Goal: Navigation & Orientation: Find specific page/section

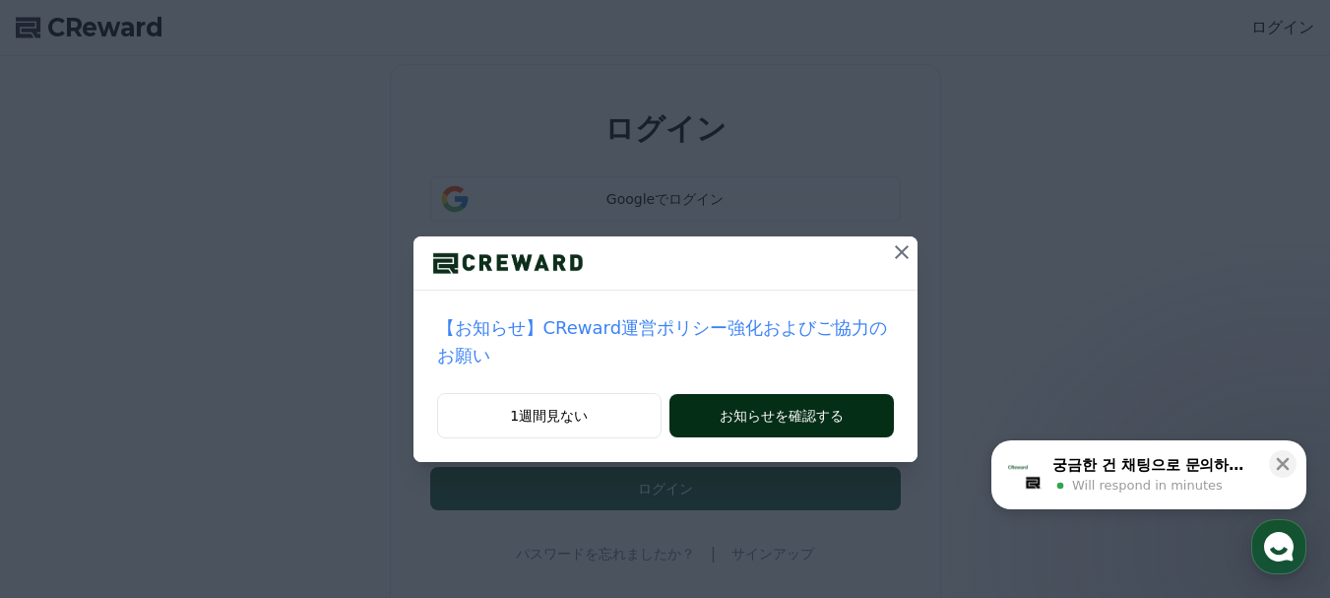
click at [718, 394] on button "お知らせを確認する" at bounding box center [780, 415] width 223 height 43
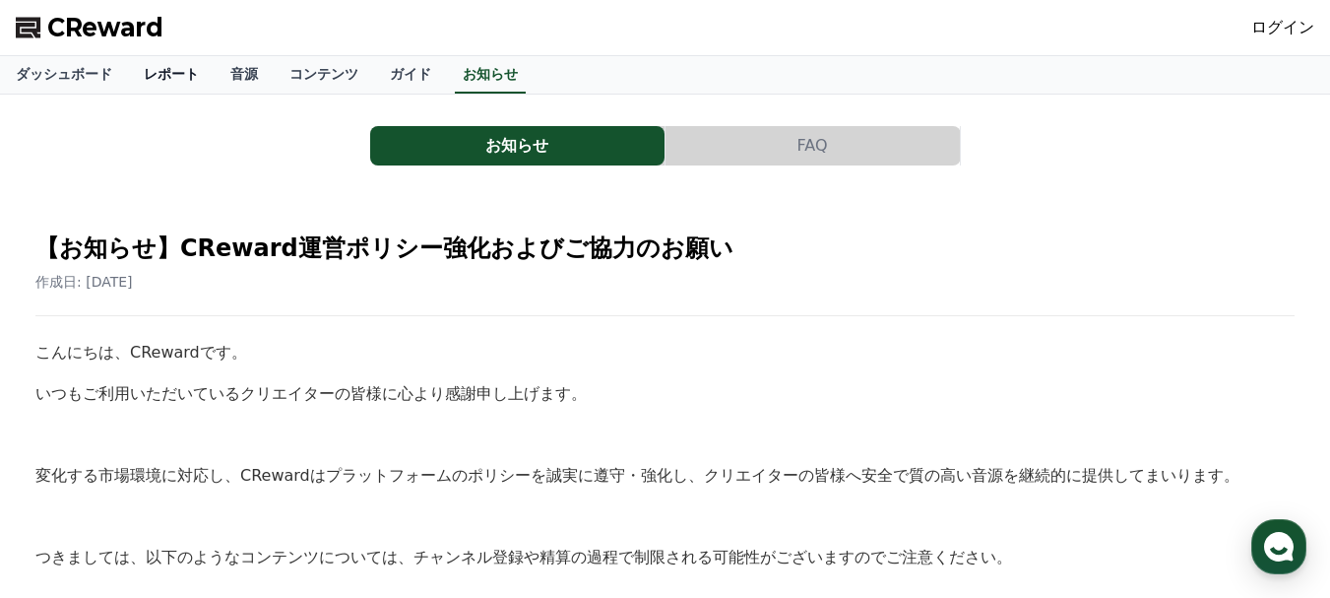
click at [149, 66] on link "レポート" at bounding box center [171, 74] width 87 height 37
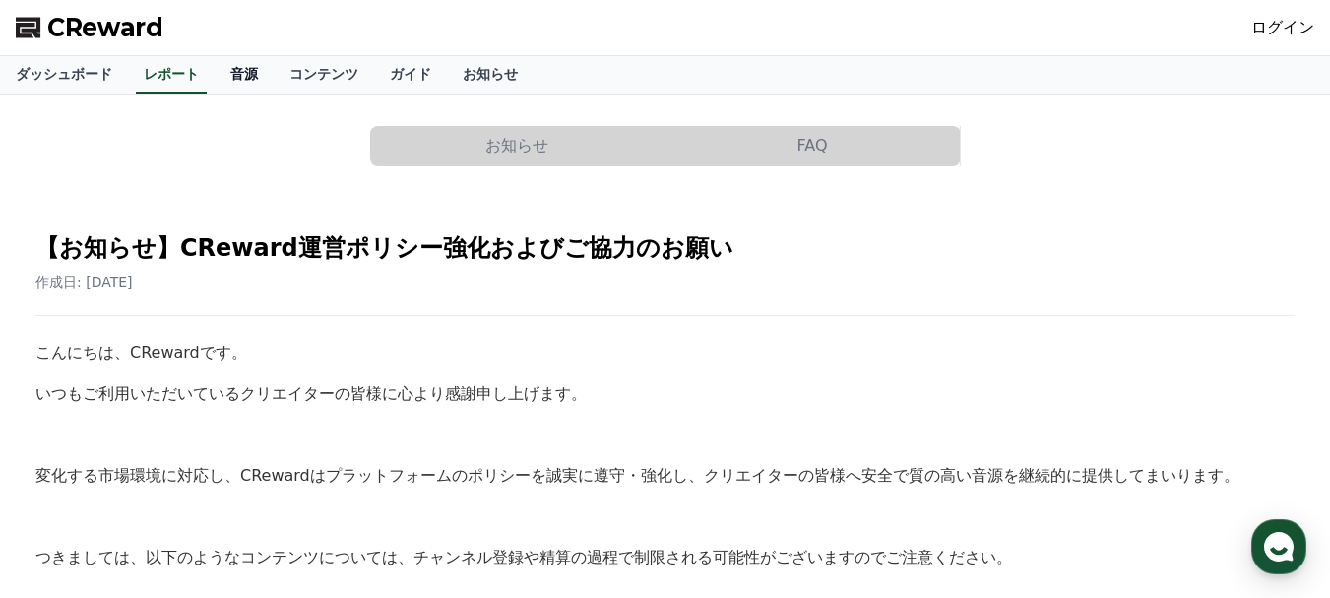
click at [215, 74] on link "音源" at bounding box center [244, 74] width 59 height 37
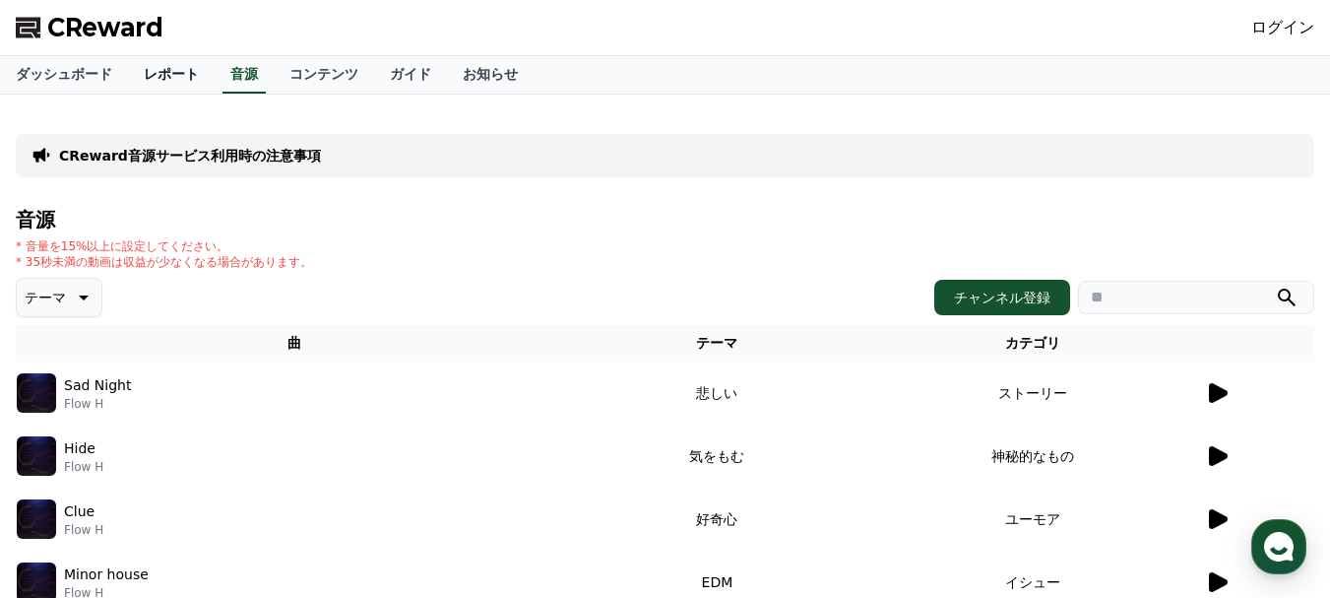
click at [142, 75] on link "レポート" at bounding box center [171, 74] width 87 height 37
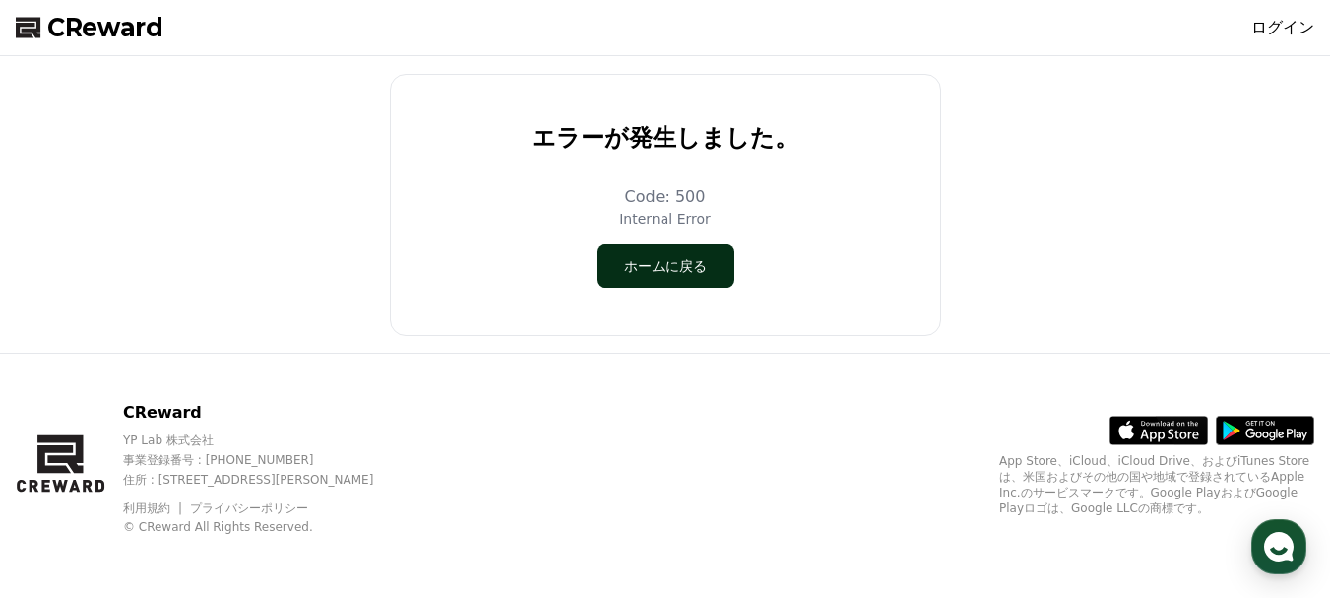
click at [644, 282] on button "ホームに戻る" at bounding box center [666, 265] width 138 height 43
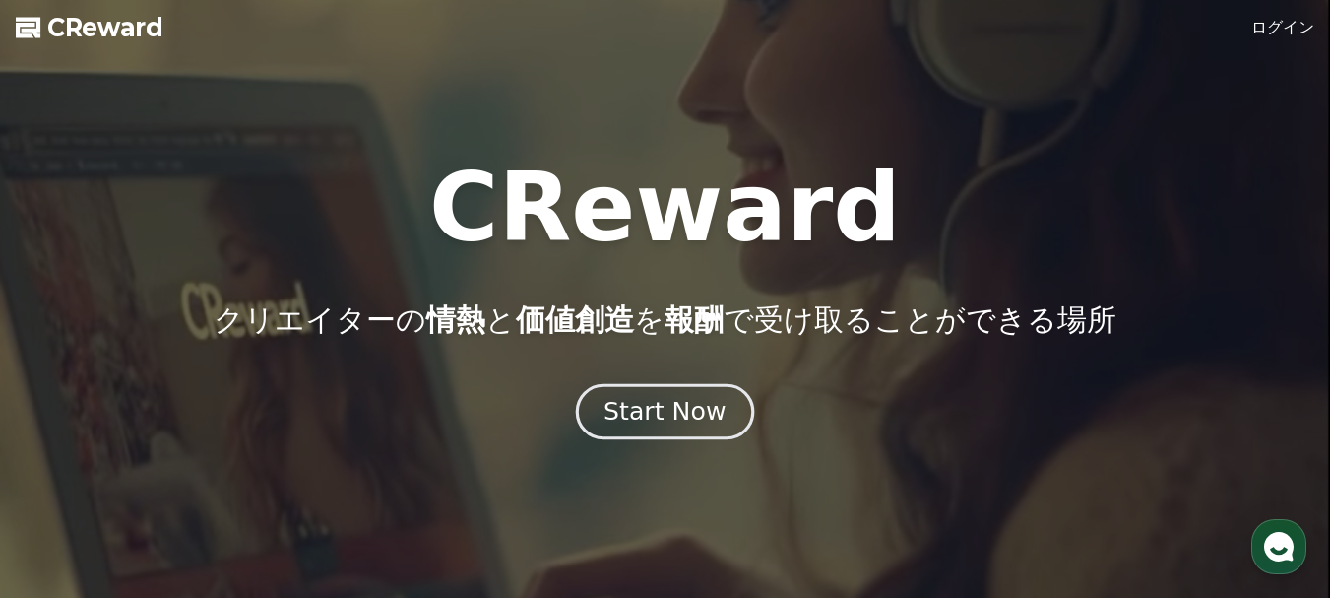
click at [616, 412] on div "Start Now" at bounding box center [664, 411] width 122 height 33
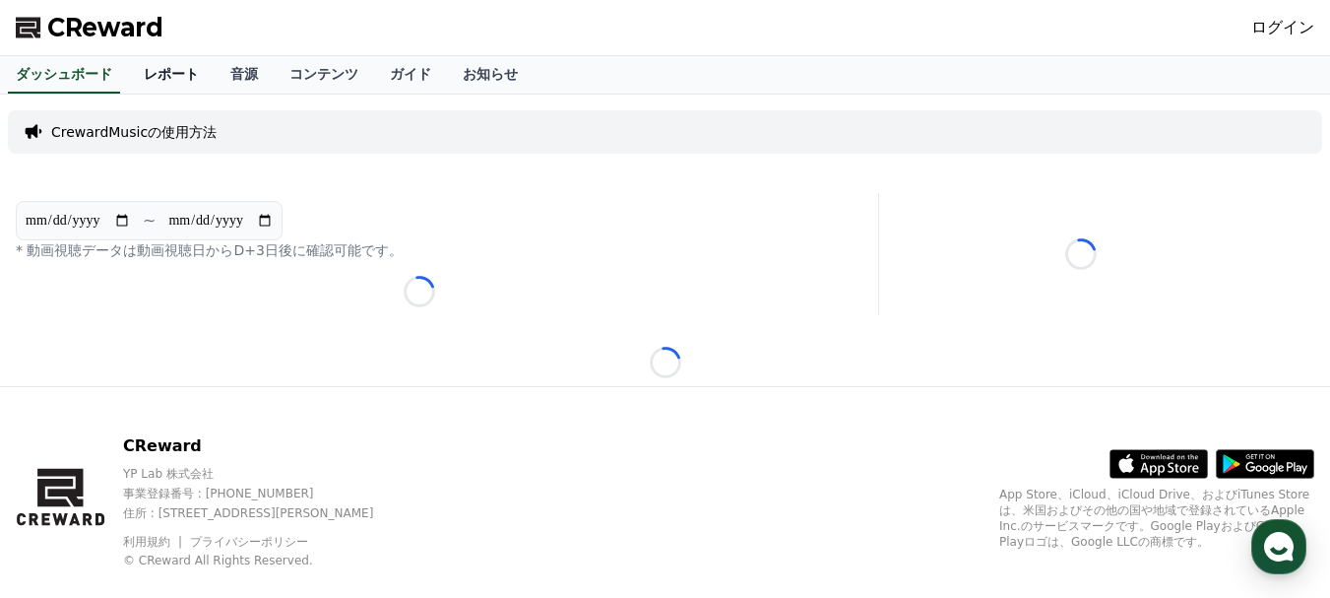
click at [145, 79] on link "レポート" at bounding box center [171, 74] width 87 height 37
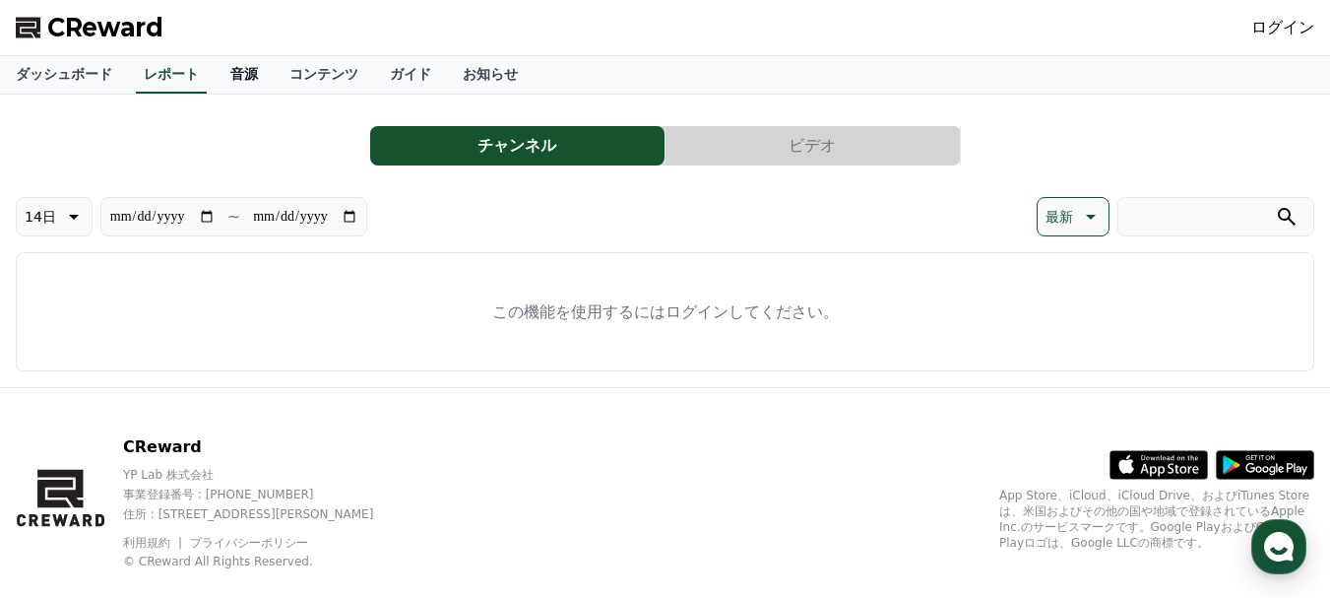
click at [216, 75] on link "音源" at bounding box center [244, 74] width 59 height 37
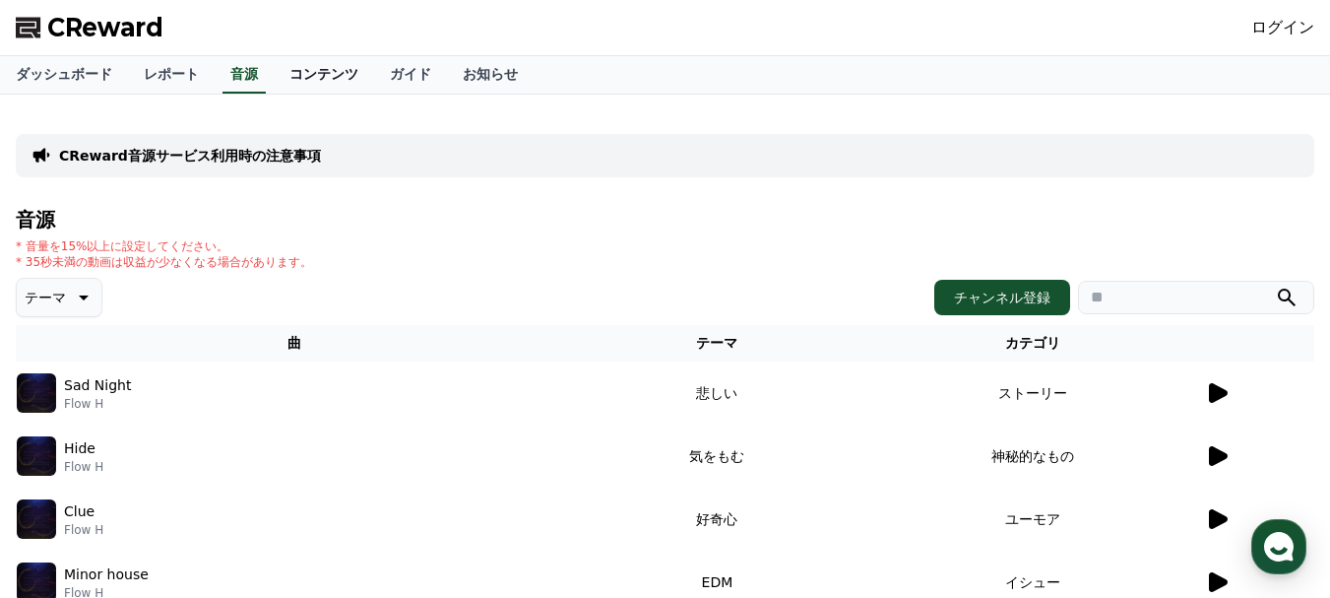
click at [276, 86] on link "コンテンツ" at bounding box center [324, 74] width 100 height 37
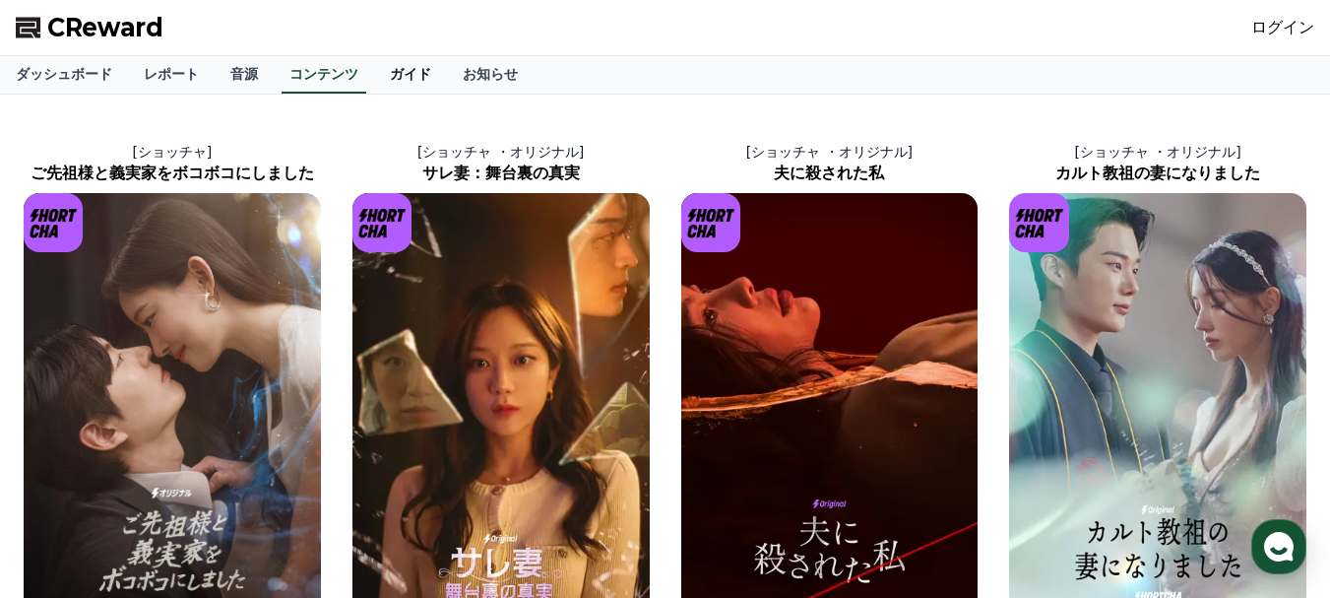
click at [374, 84] on link "ガイド" at bounding box center [410, 74] width 73 height 37
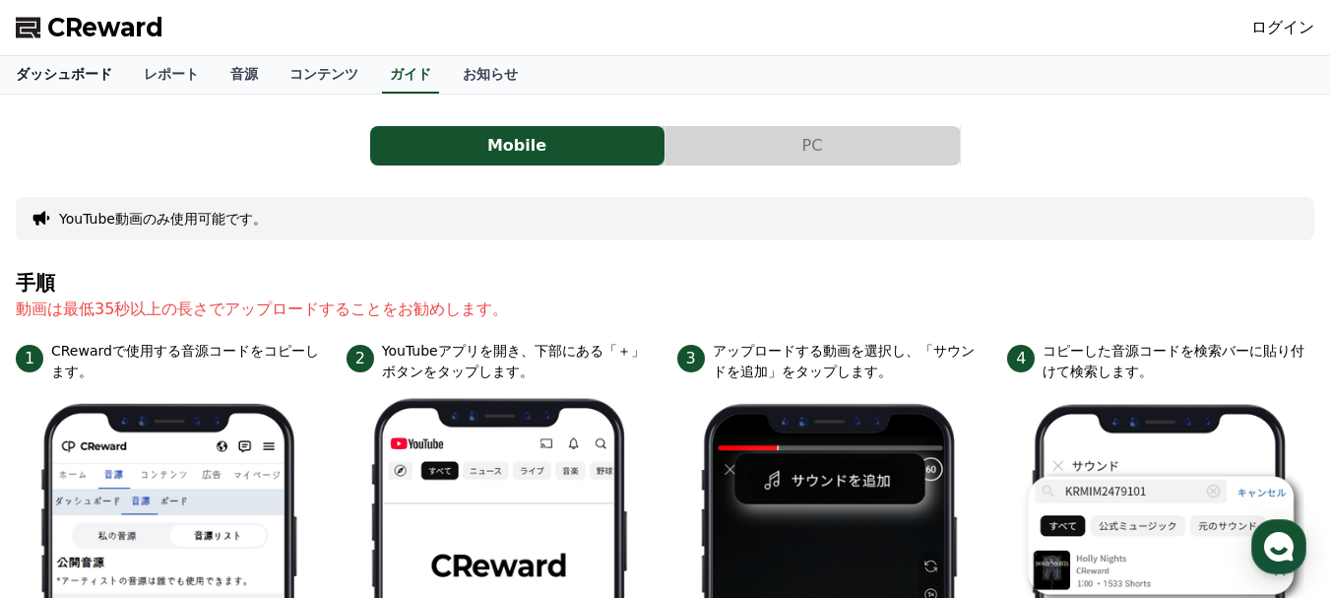
click at [66, 75] on link "ダッシュボード" at bounding box center [64, 74] width 128 height 37
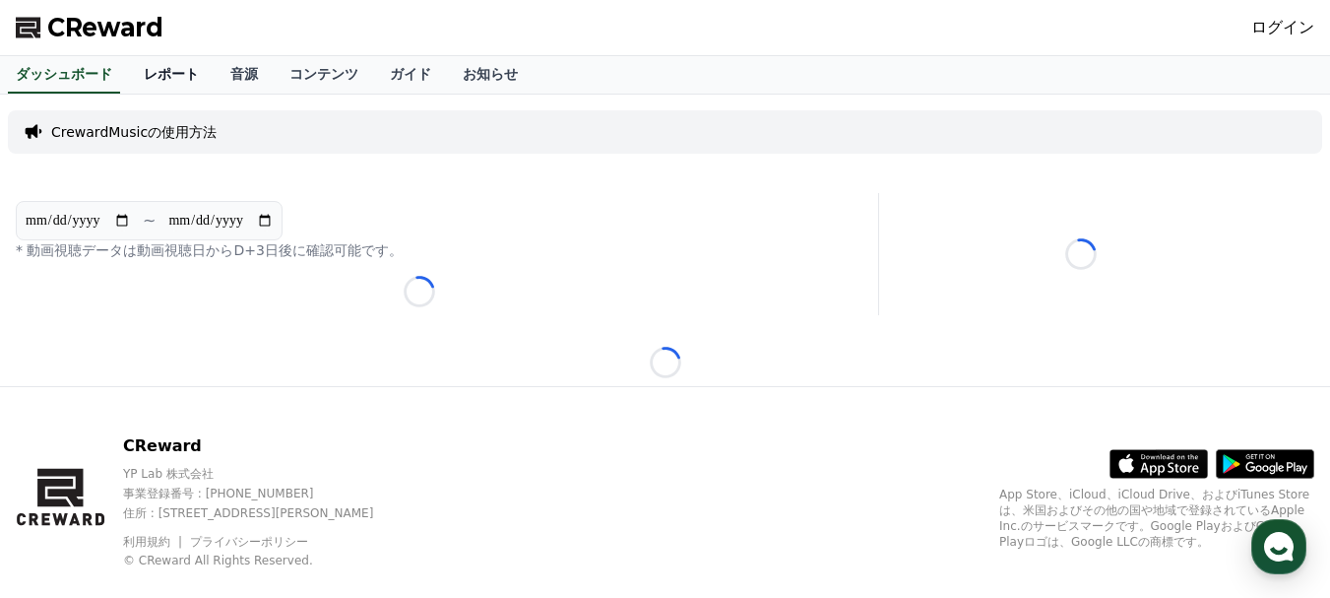
click at [156, 75] on link "レポート" at bounding box center [171, 74] width 87 height 37
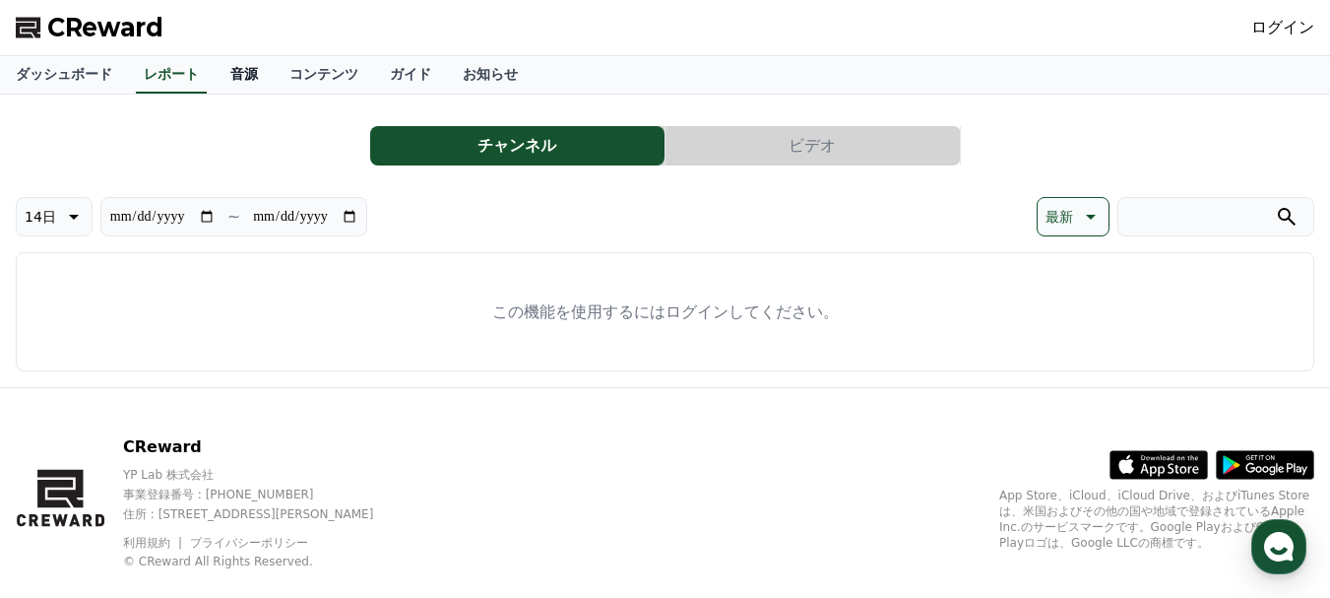
click at [215, 75] on link "音源" at bounding box center [244, 74] width 59 height 37
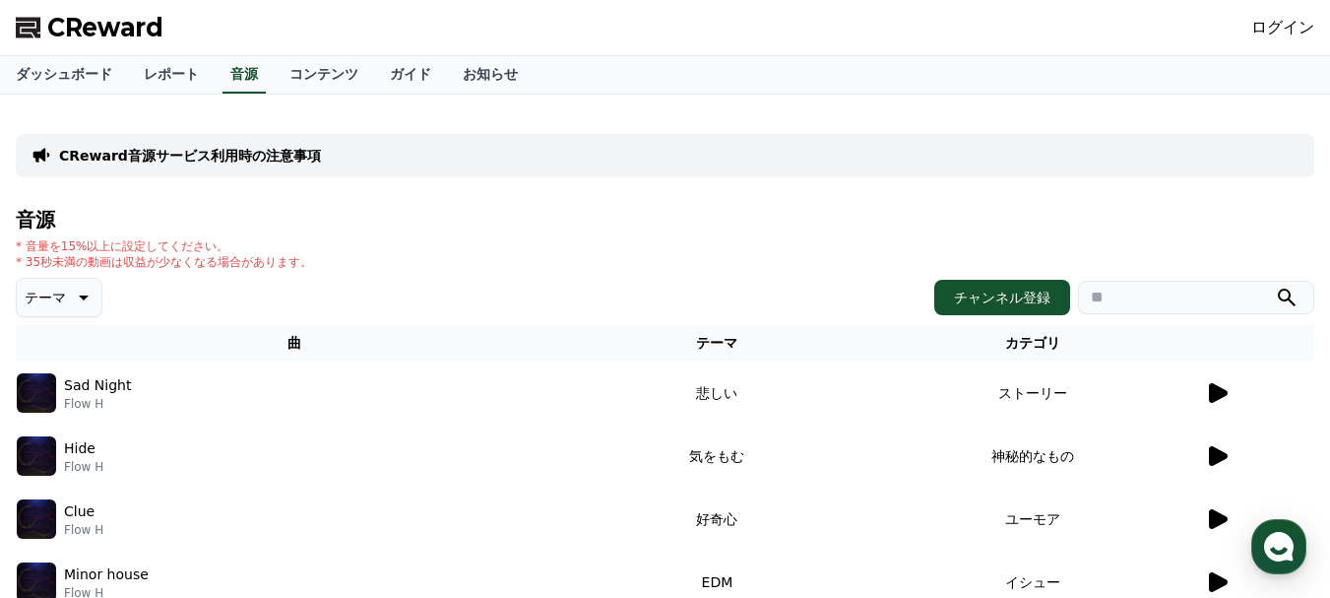
click at [1292, 27] on link "ログイン" at bounding box center [1282, 28] width 63 height 24
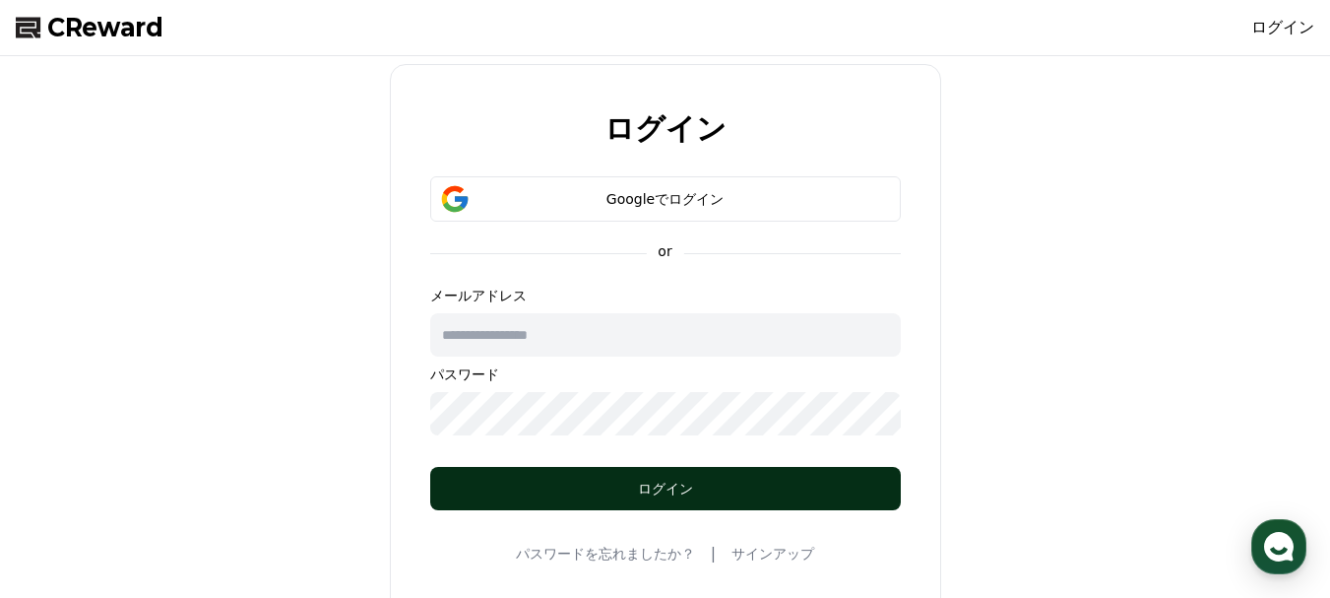
click at [623, 477] on button "ログイン" at bounding box center [665, 488] width 471 height 43
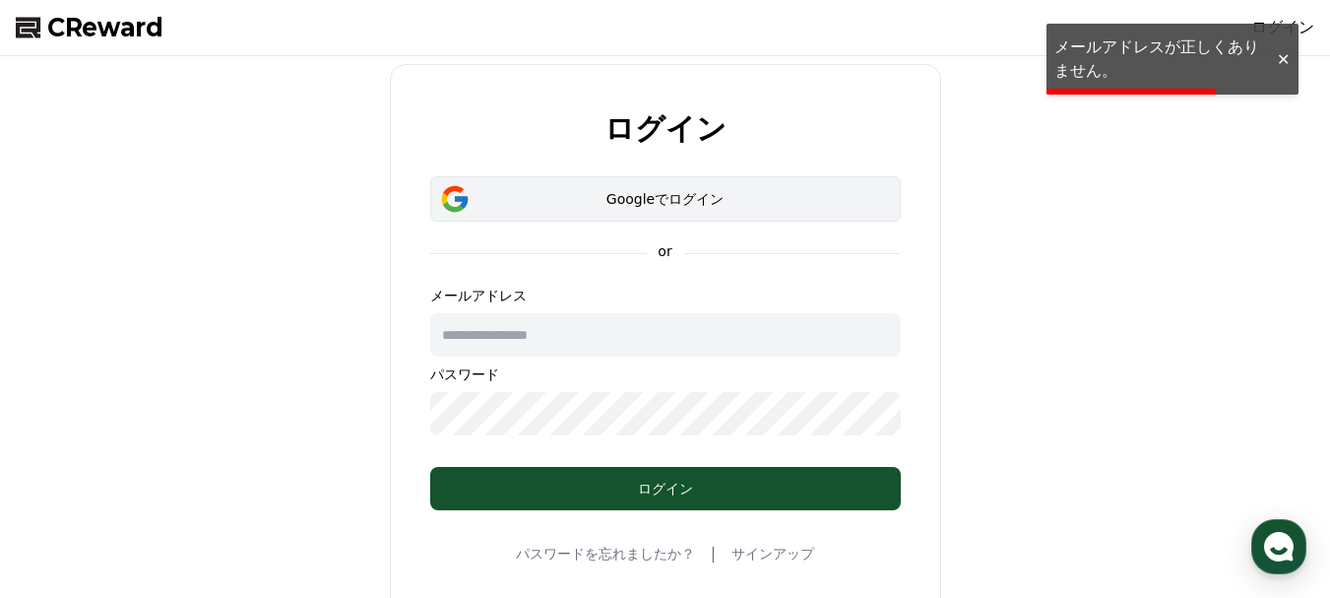
click at [673, 190] on div "Googleでログイン" at bounding box center [665, 199] width 413 height 20
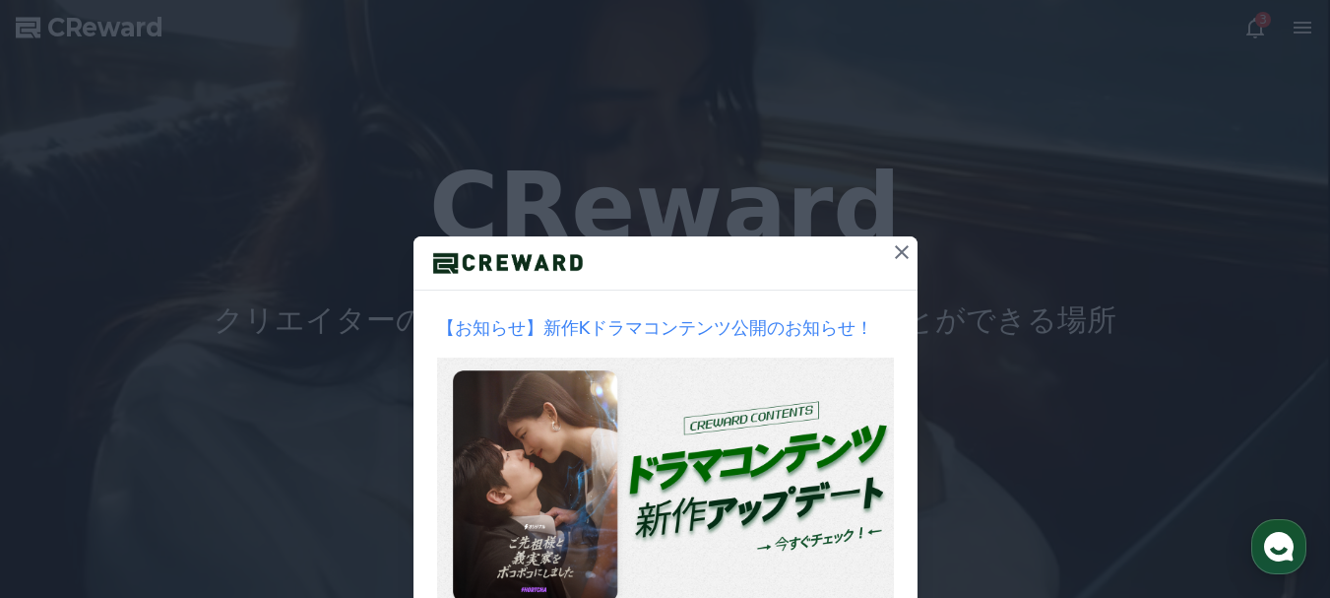
click at [895, 249] on icon at bounding box center [902, 252] width 14 height 14
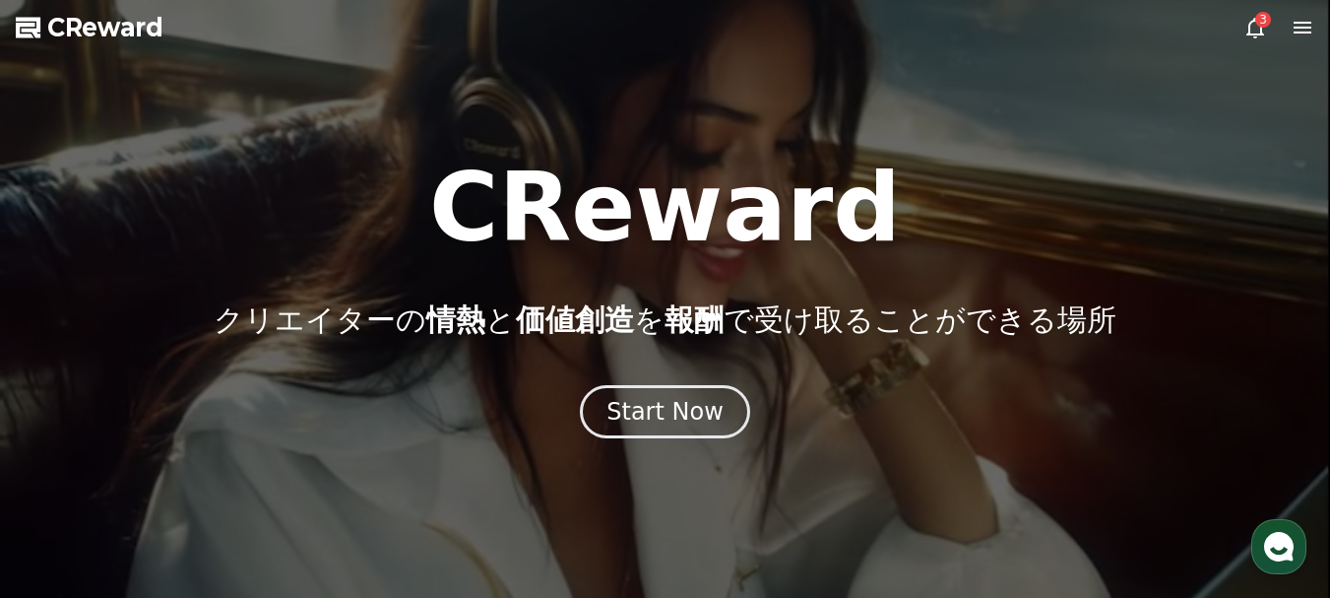
click at [1250, 26] on icon at bounding box center [1255, 28] width 18 height 21
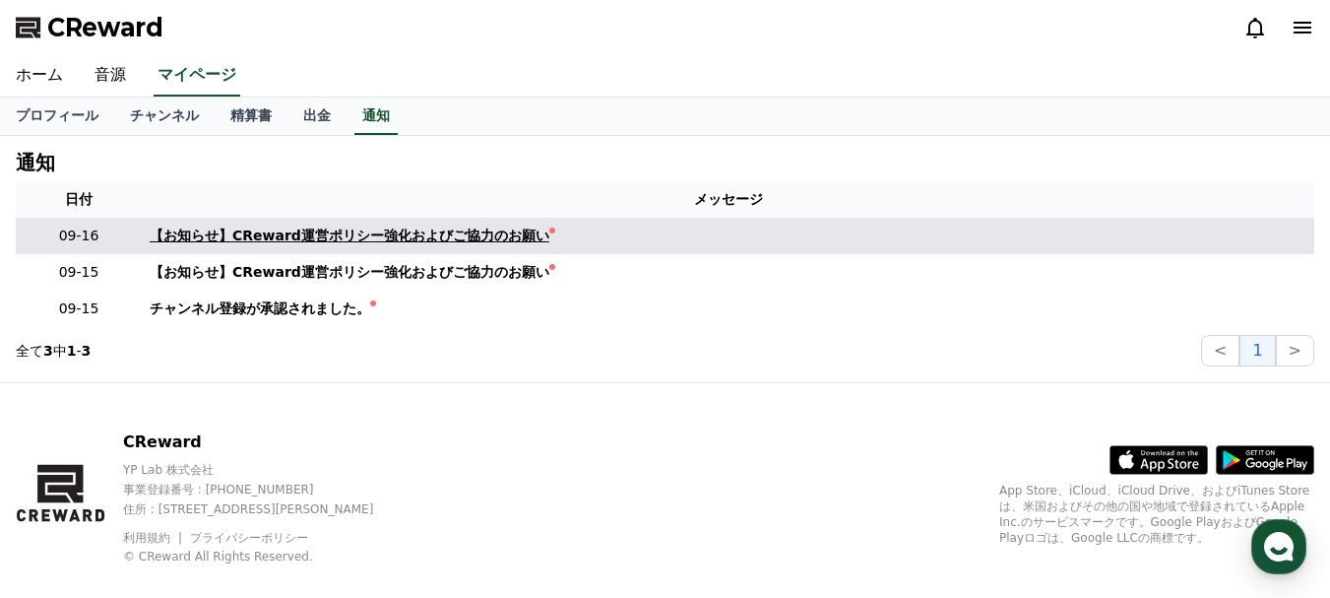
click at [299, 227] on div "【お知らせ】CReward運営ポリシー強化およびご協力のお願い" at bounding box center [350, 235] width 400 height 21
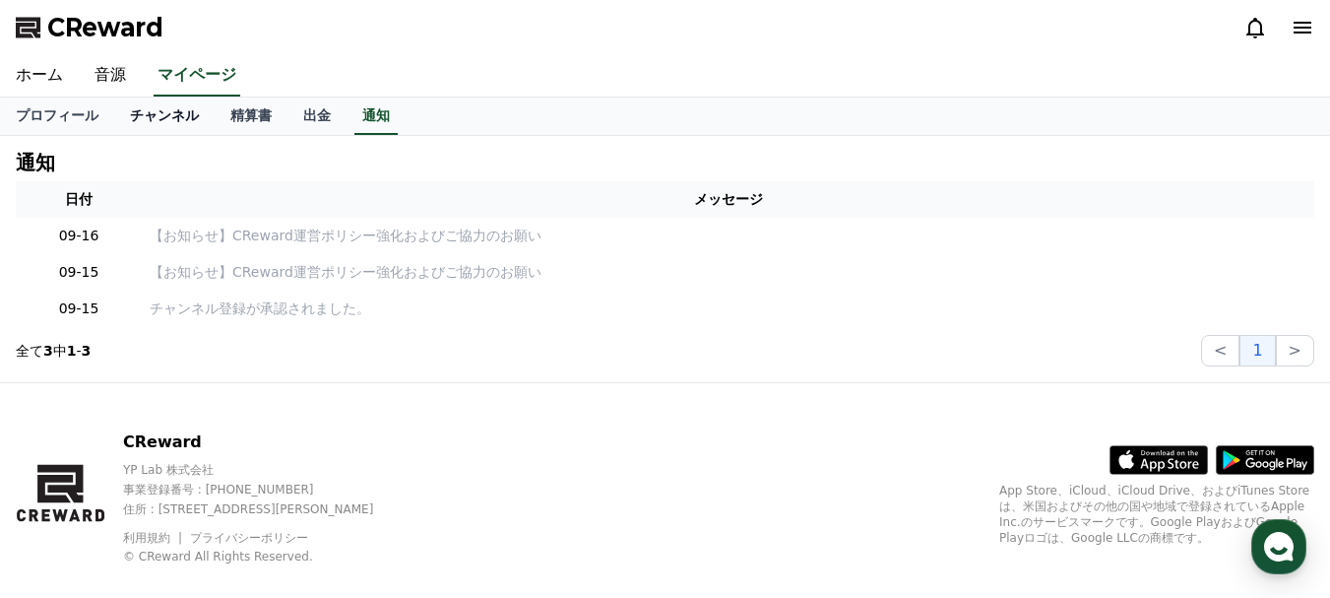
click at [150, 122] on link "チャンネル" at bounding box center [164, 115] width 100 height 37
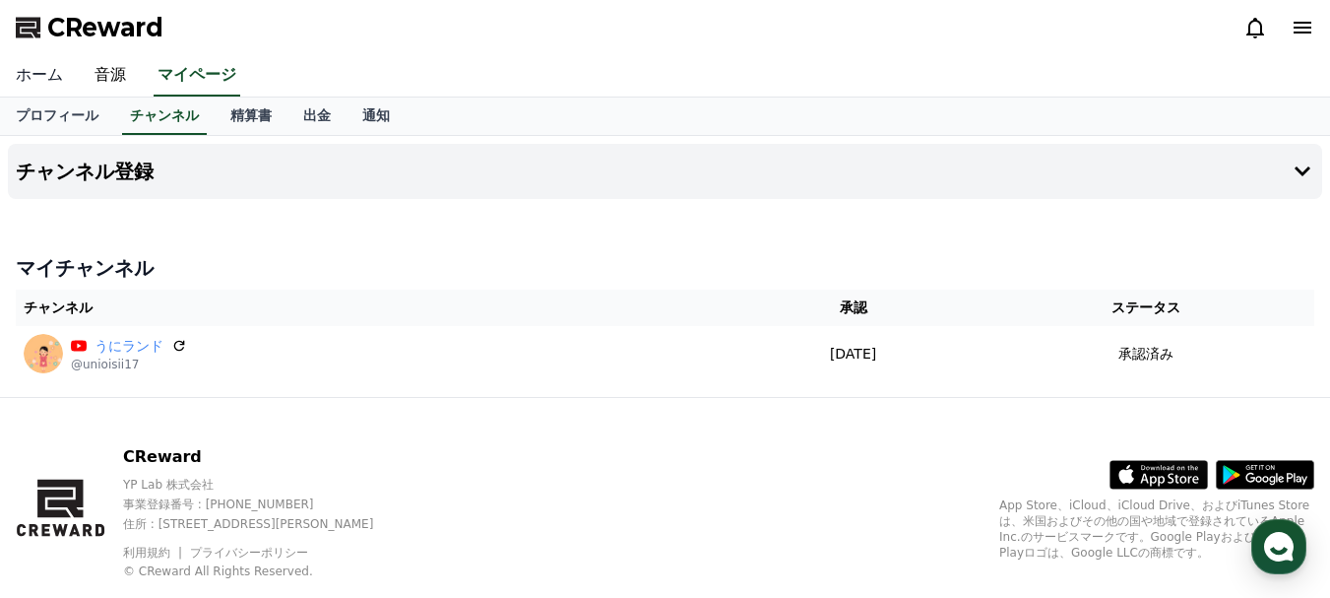
click at [44, 76] on link "ホーム" at bounding box center [39, 75] width 79 height 41
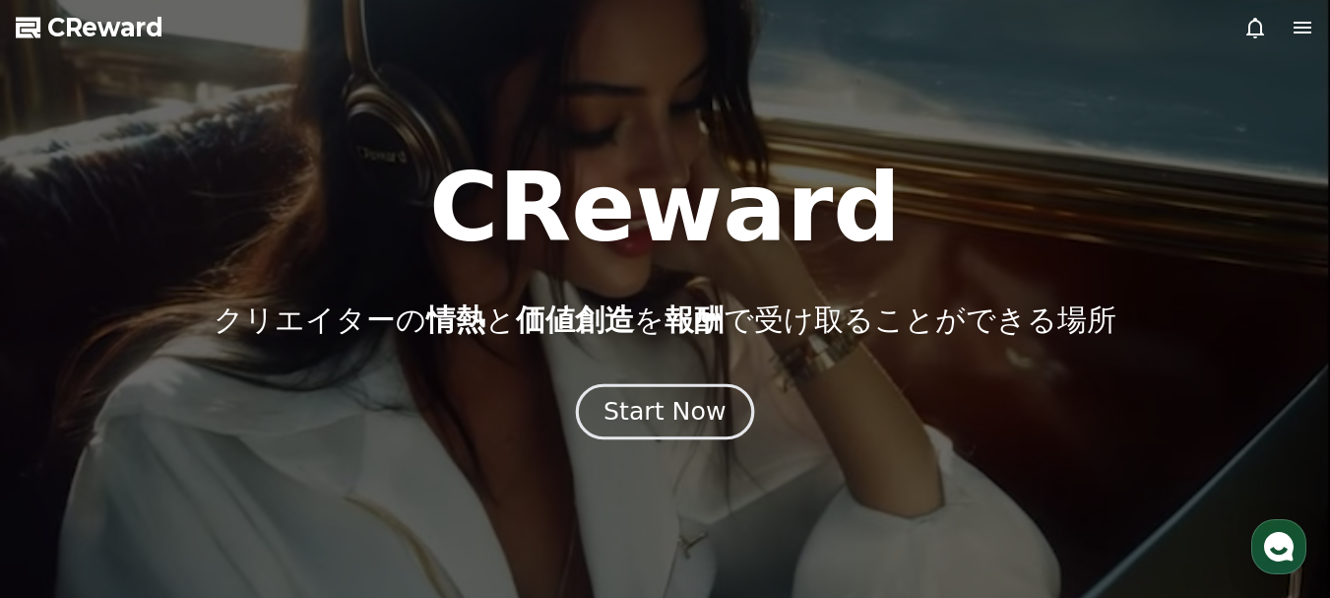
click at [605, 400] on button "Start Now" at bounding box center [665, 411] width 178 height 56
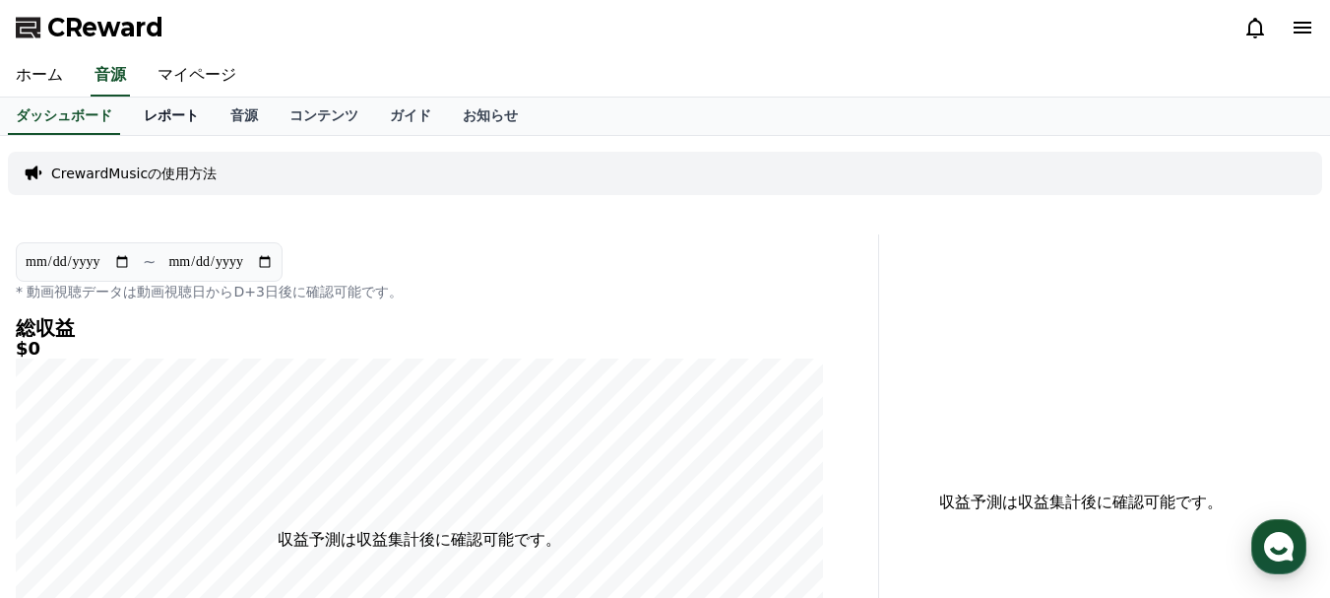
click at [155, 124] on link "レポート" at bounding box center [171, 115] width 87 height 37
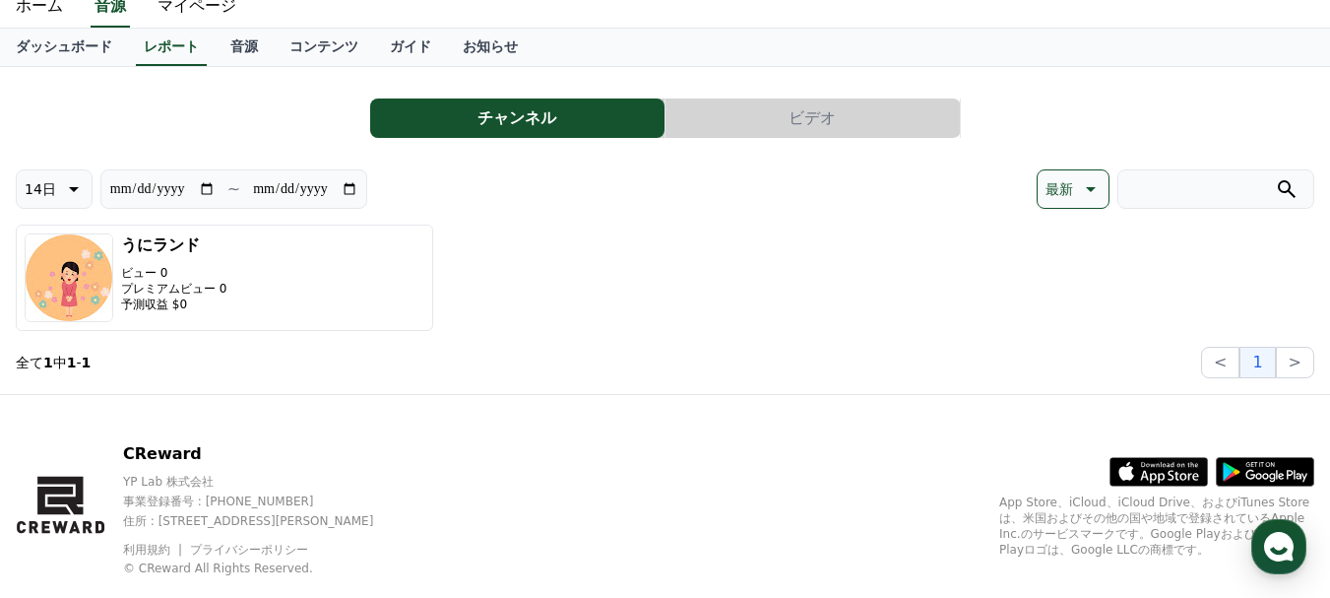
scroll to position [98, 0]
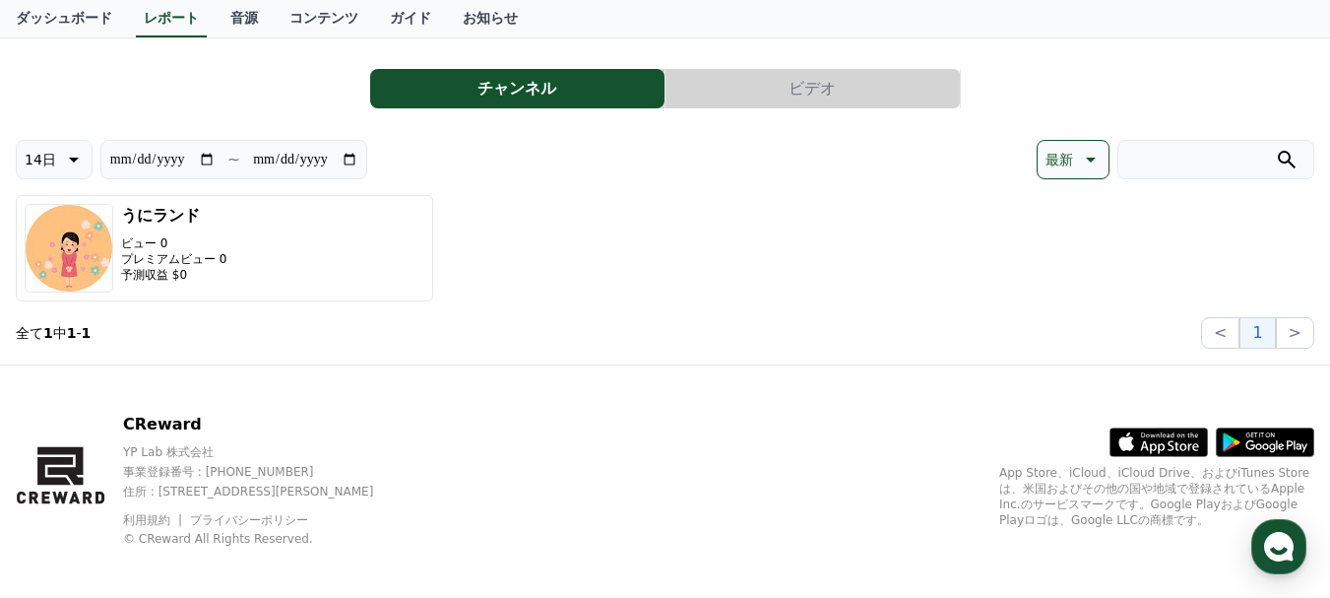
click at [374, 20] on link "ガイド" at bounding box center [410, 18] width 73 height 37
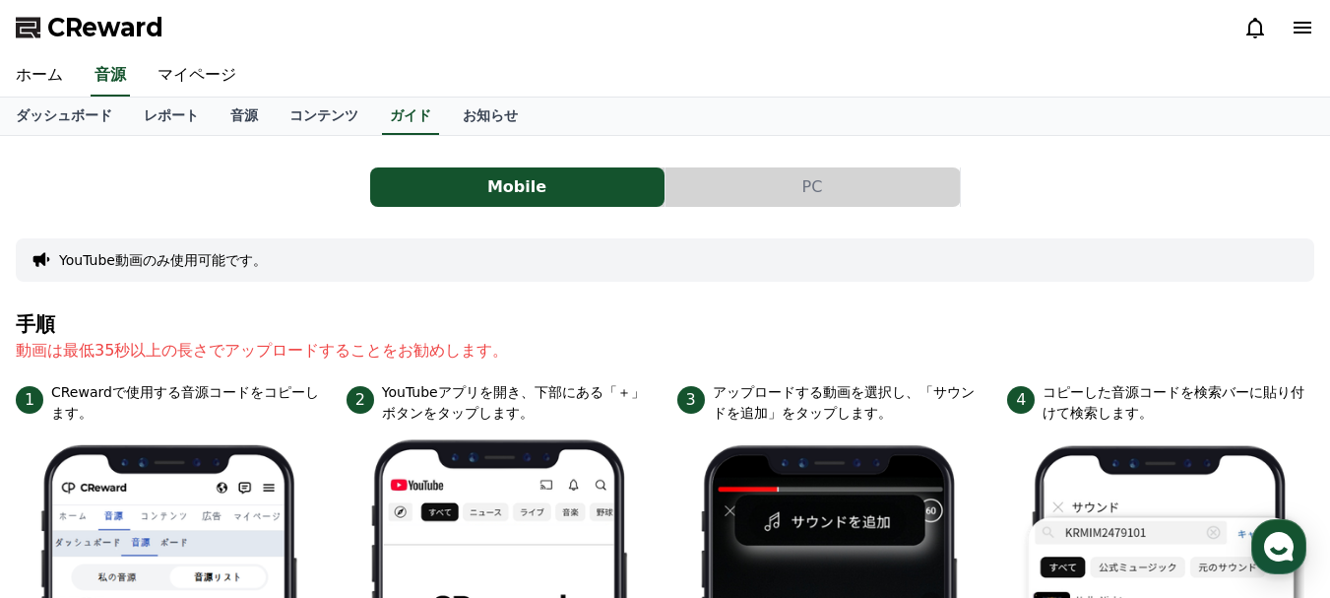
click at [1295, 29] on icon at bounding box center [1303, 28] width 18 height 12
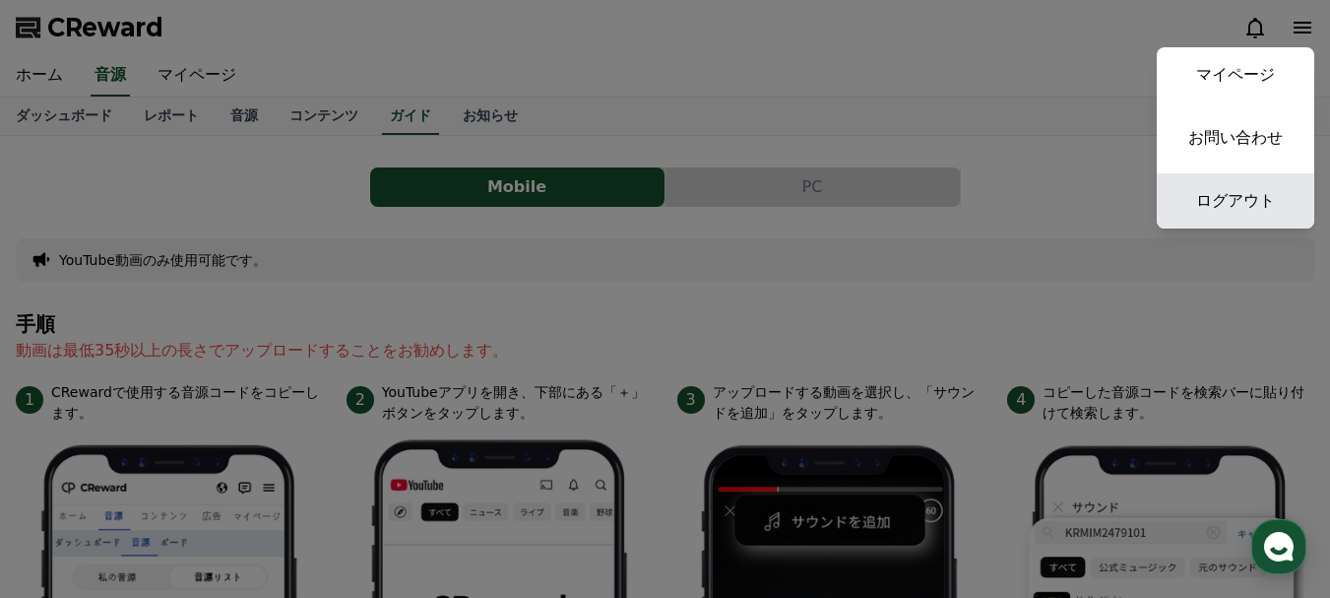
click at [1236, 198] on link "ログアウト" at bounding box center [1236, 200] width 158 height 55
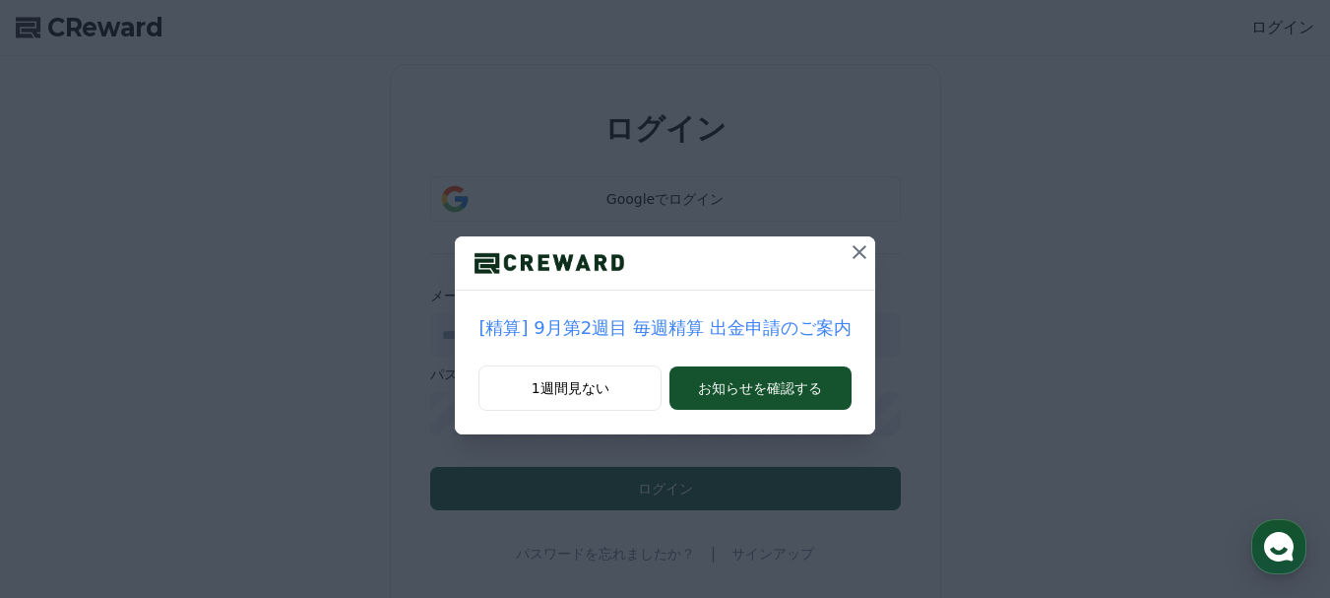
click at [848, 250] on icon at bounding box center [860, 252] width 24 height 24
